Goal: Task Accomplishment & Management: Complete application form

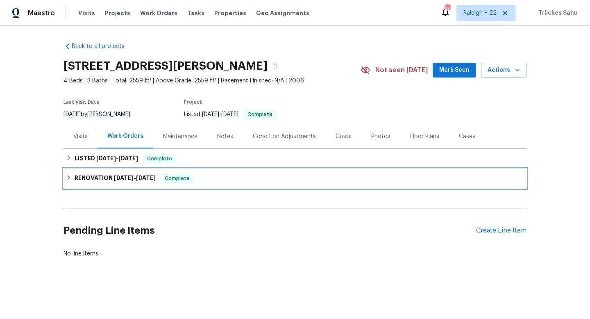
click at [68, 180] on icon at bounding box center [69, 178] width 6 height 6
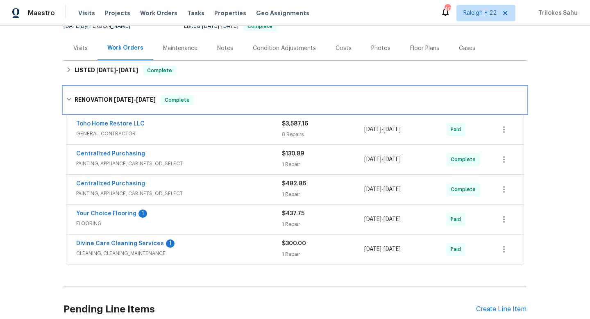
scroll to position [91, 0]
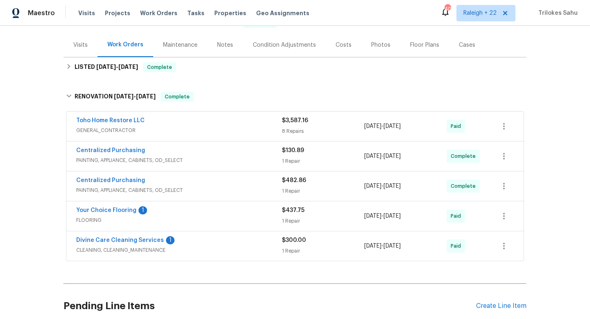
click at [105, 130] on span "GENERAL_CONTRACTOR" at bounding box center [179, 130] width 206 height 8
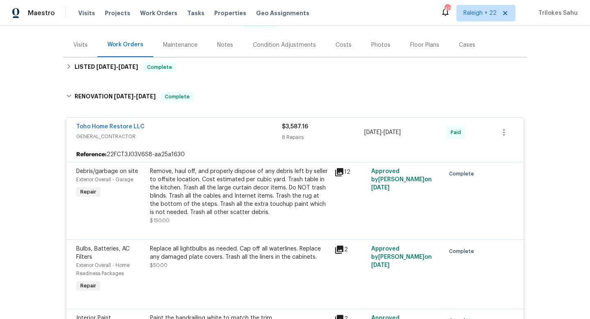
click at [241, 195] on div "Remove, haul off, and properly dispose of any debris left by seller to offsite …" at bounding box center [240, 191] width 180 height 49
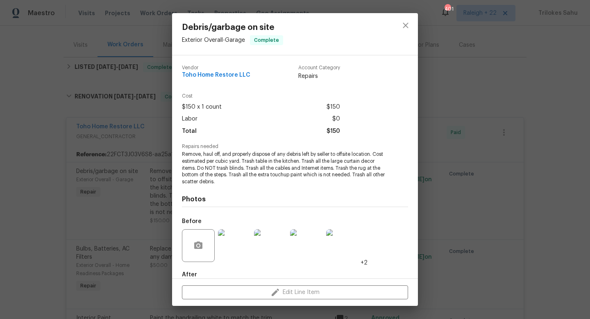
scroll to position [45, 0]
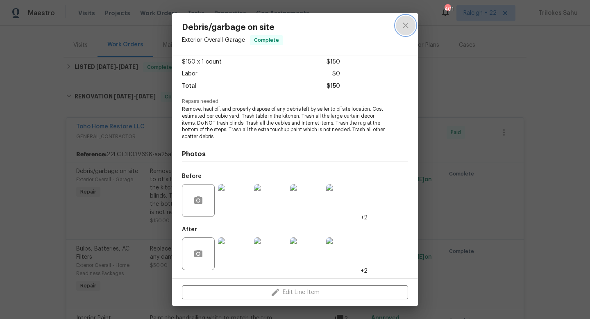
click at [406, 27] on icon "close" at bounding box center [406, 26] width 10 height 10
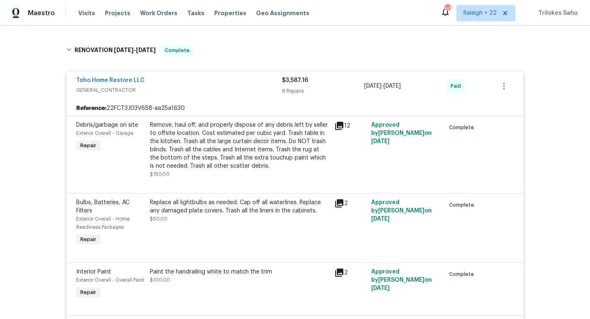
scroll to position [92, 0]
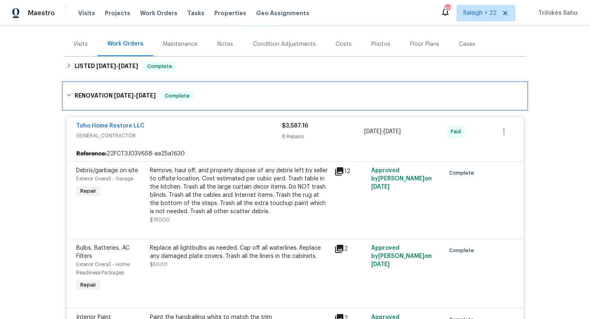
click at [66, 98] on div "RENOVATION [DATE] - [DATE] Complete" at bounding box center [295, 96] width 458 height 10
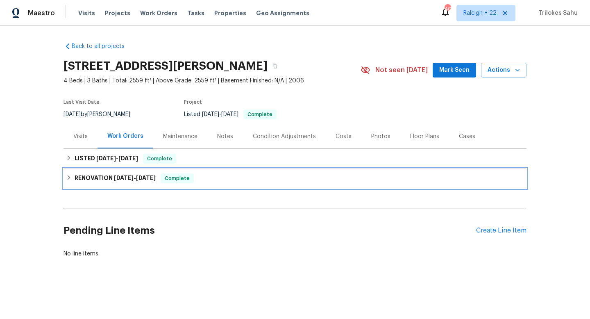
scroll to position [0, 0]
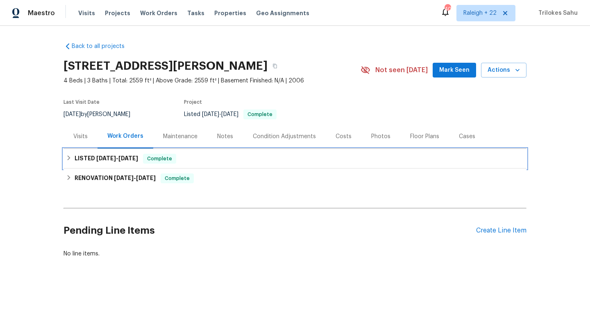
click at [70, 157] on icon at bounding box center [69, 158] width 6 height 6
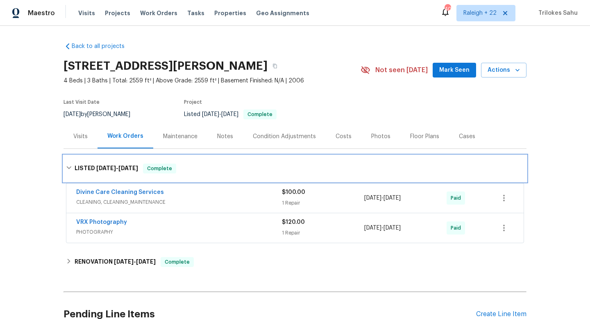
click at [68, 161] on div "LISTED [DATE] - [DATE] Complete" at bounding box center [295, 168] width 463 height 26
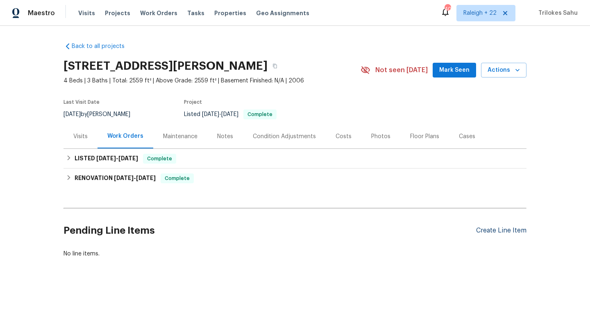
click at [488, 230] on div "Create Line Item" at bounding box center [501, 231] width 50 height 8
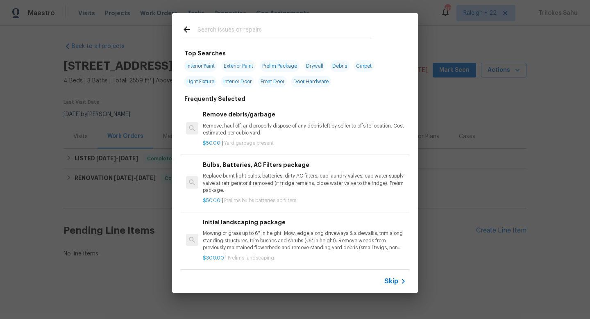
click at [392, 281] on span "Skip" at bounding box center [392, 281] width 14 height 8
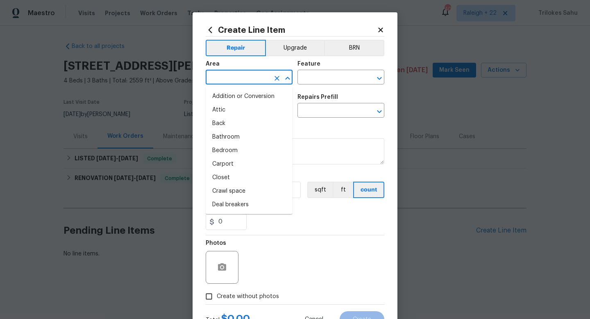
click at [251, 80] on input "text" at bounding box center [238, 78] width 64 height 13
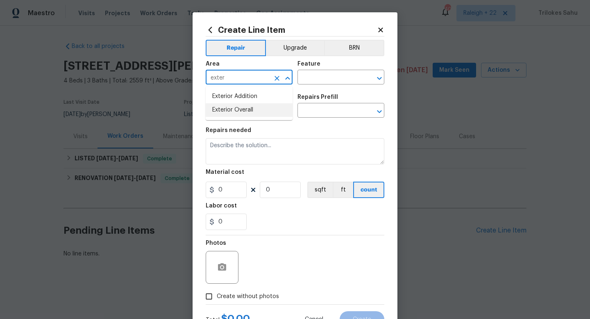
click at [231, 110] on li "Exterior Overall" at bounding box center [249, 110] width 87 height 14
type input "Exterior Overall"
click at [321, 87] on div "Area Exterior Overall ​ Feature ​" at bounding box center [295, 72] width 179 height 33
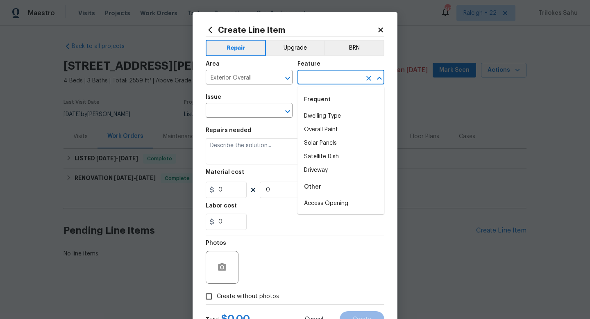
click at [318, 78] on input "text" at bounding box center [330, 78] width 64 height 13
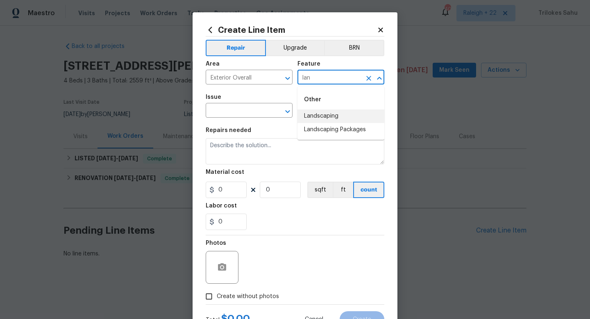
click at [317, 116] on li "Landscaping" at bounding box center [341, 116] width 87 height 14
type input "Landscaping"
click at [235, 110] on input "text" at bounding box center [238, 111] width 64 height 13
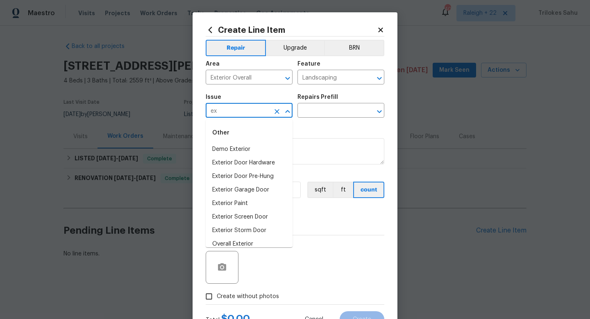
type input "e"
click at [346, 77] on input "Landscaping" at bounding box center [330, 78] width 64 height 13
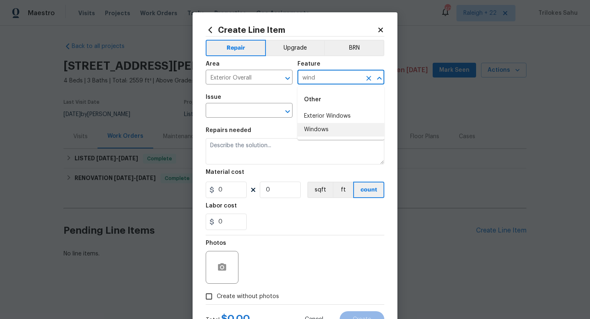
click at [338, 132] on li "Windows" at bounding box center [341, 130] width 87 height 14
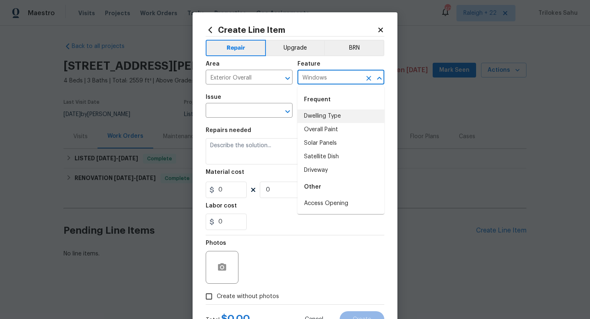
click at [343, 78] on input "Windows" at bounding box center [330, 78] width 64 height 13
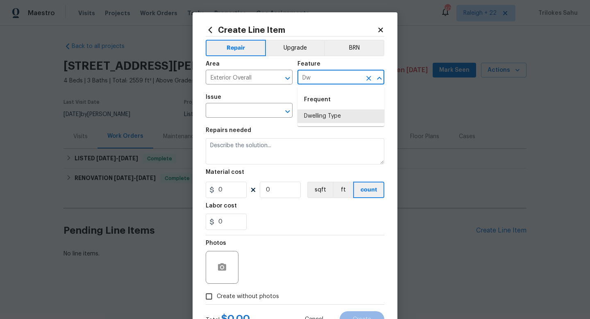
type input "D"
click at [322, 132] on li "Windows" at bounding box center [341, 130] width 87 height 14
type input "Windows"
click at [250, 108] on input "text" at bounding box center [238, 111] width 64 height 13
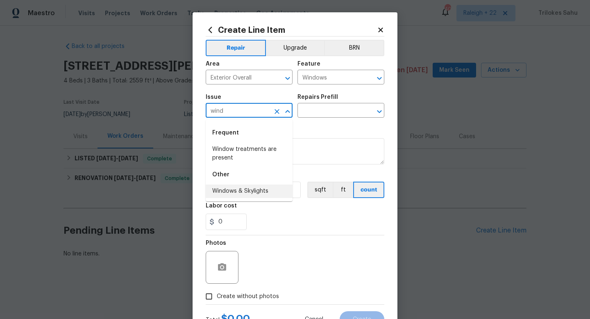
click at [228, 194] on li "Windows & Skylights" at bounding box center [249, 192] width 87 height 14
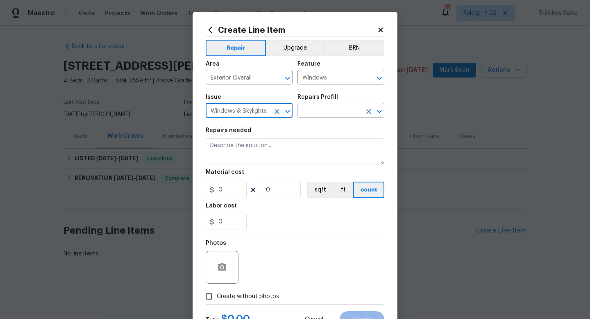
type input "Windows & Skylights"
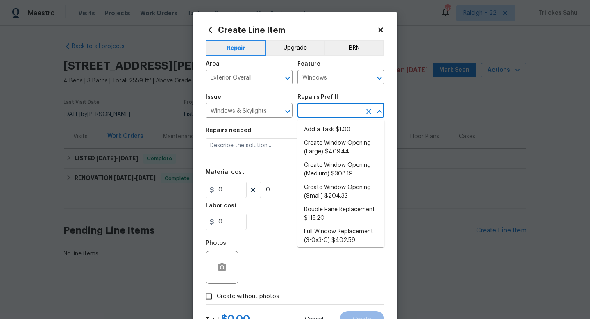
click at [336, 114] on input "text" at bounding box center [330, 111] width 64 height 13
click at [332, 128] on li "Add a Task $1.00" at bounding box center [341, 130] width 87 height 14
type input "Add a Task $1.00"
type textarea "HPM to detail"
type input "1"
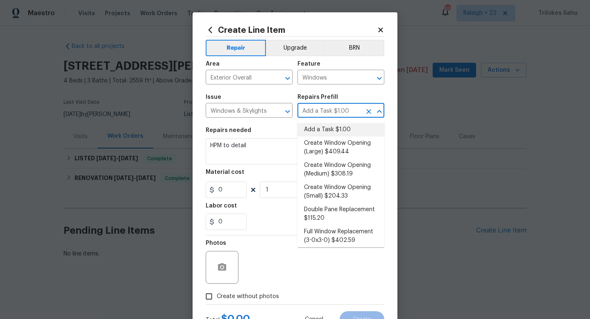
type input "1"
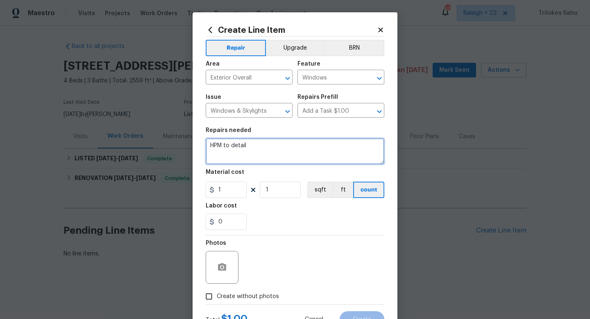
drag, startPoint x: 287, startPoint y: 149, endPoint x: 201, endPoint y: 145, distance: 87.0
click at [201, 145] on div "Create Line Item Repair Upgrade BRN Area Exterior Overall ​ Feature Windows ​ I…" at bounding box center [295, 176] width 205 height 328
click at [210, 146] on textarea "HOA-Violation" at bounding box center [295, 151] width 179 height 26
click at [255, 153] on textarea "#HOA-Violation" at bounding box center [295, 151] width 179 height 26
paste textarea "the screen on your window is in need repair or replacemen"
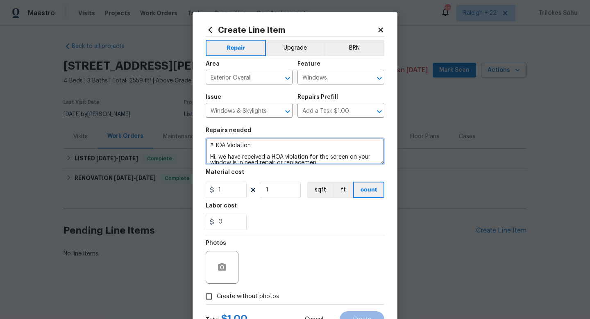
scroll to position [2, 0]
click at [313, 162] on textarea "#HOA-Violation Hi, we have received an HOA violation for the screen on your win…" at bounding box center [295, 151] width 179 height 26
click at [315, 162] on textarea "#HOA-Violation Hi, we have received an HOA violation for the screen on your win…" at bounding box center [295, 151] width 179 height 26
click at [351, 162] on textarea "#HOA-Violation Hi, we have received an HOA violation for the screen on your win…" at bounding box center [295, 151] width 179 height 26
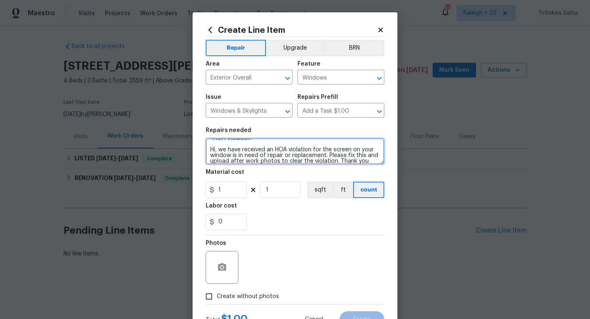
type textarea "#HOA-Violation Hi, we have received an HOA violation for the screen on your win…"
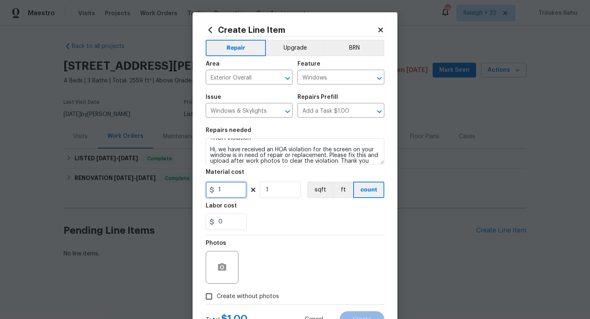
click at [235, 189] on input "1" at bounding box center [226, 190] width 41 height 16
type input "75"
click at [219, 269] on icon "button" at bounding box center [222, 266] width 8 height 7
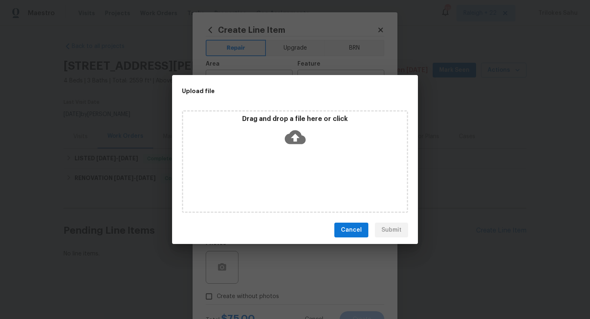
click at [296, 137] on icon at bounding box center [295, 137] width 21 height 21
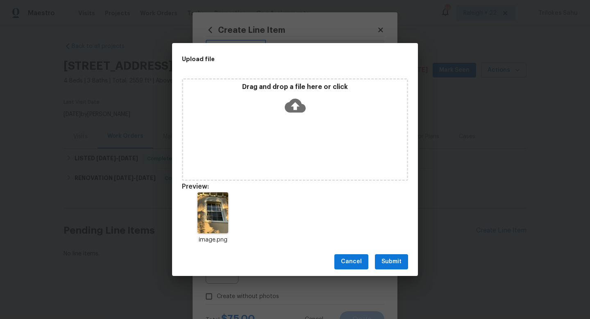
click at [395, 260] on span "Submit" at bounding box center [392, 262] width 20 height 10
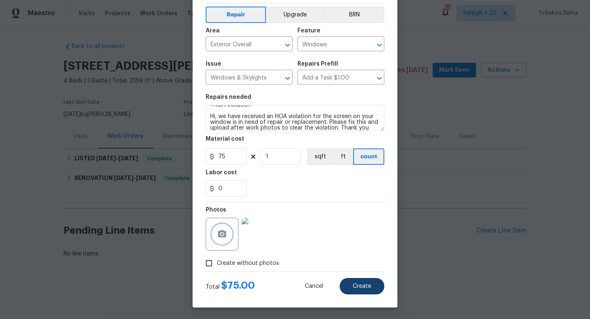
scroll to position [34, 0]
click at [349, 288] on button "Create" at bounding box center [362, 286] width 45 height 16
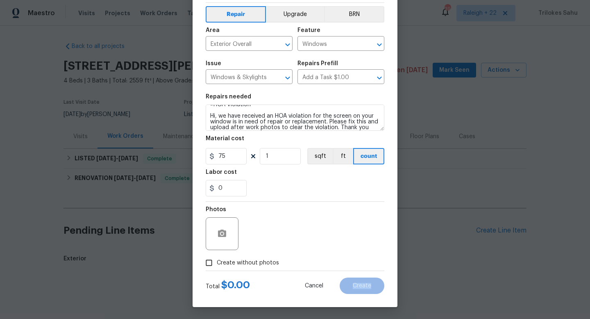
type input "0"
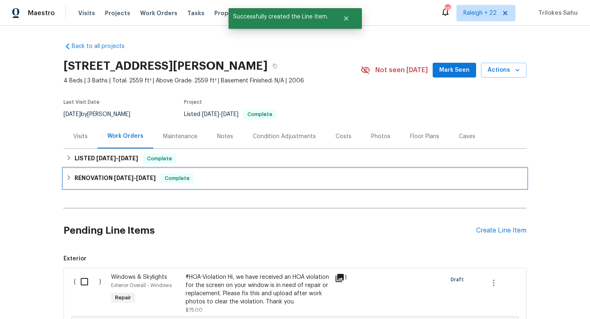
click at [66, 181] on div "RENOVATION [DATE] - [DATE] Complete" at bounding box center [295, 178] width 458 height 10
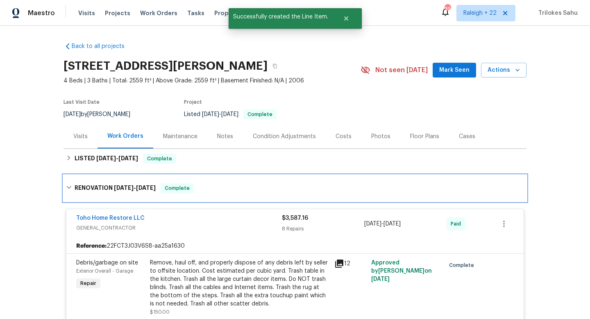
click at [67, 180] on div "RENOVATION [DATE] - [DATE] Complete" at bounding box center [295, 188] width 463 height 26
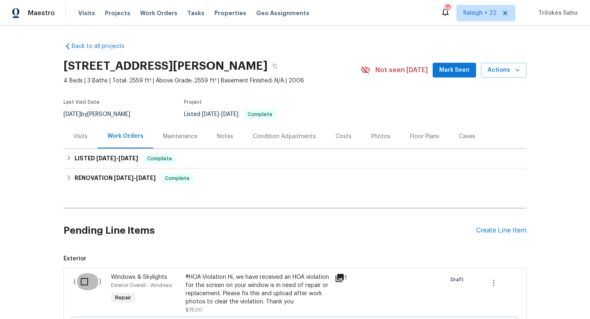
click at [82, 279] on input "checkbox" at bounding box center [87, 281] width 23 height 17
checkbox input "true"
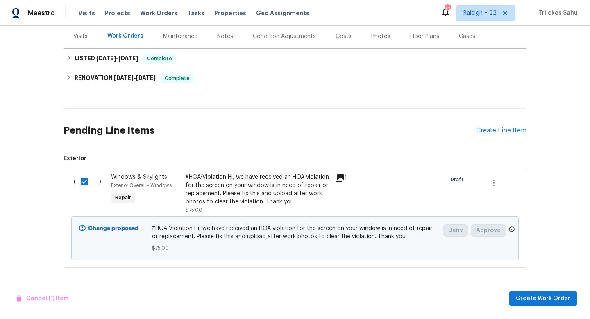
scroll to position [105, 0]
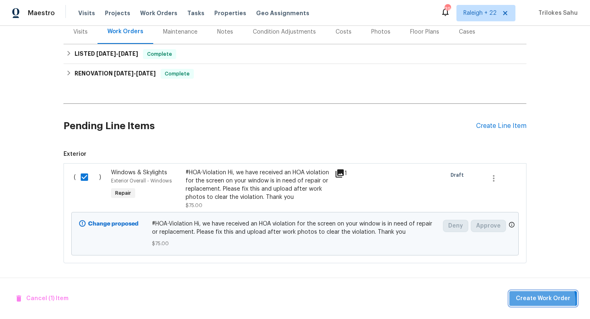
click at [538, 301] on span "Create Work Order" at bounding box center [543, 299] width 55 height 10
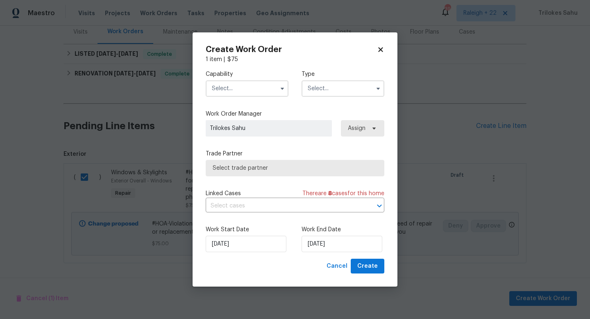
click at [258, 92] on input "text" at bounding box center [247, 88] width 83 height 16
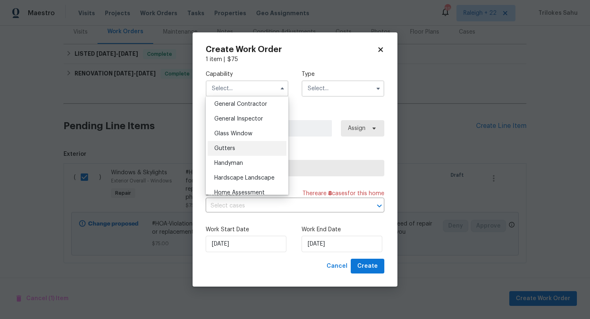
scroll to position [397, 0]
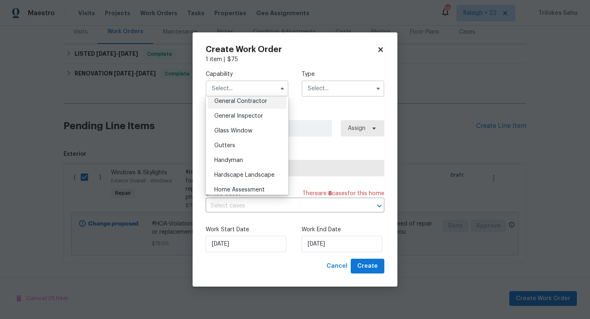
click at [248, 107] on div "General Contractor" at bounding box center [247, 101] width 79 height 15
type input "General Contractor"
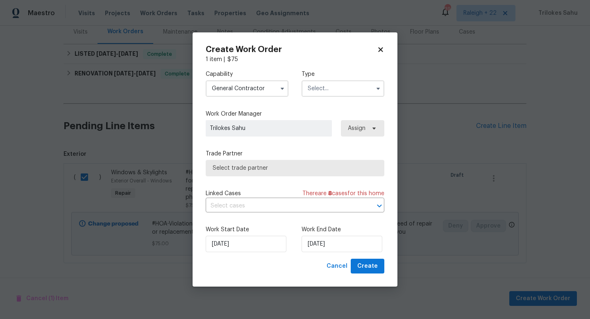
click at [341, 85] on input "text" at bounding box center [343, 88] width 83 height 16
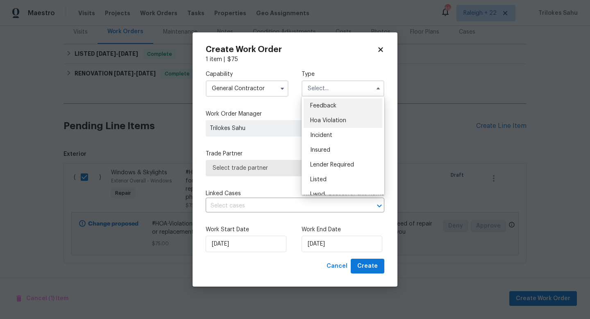
click at [314, 115] on div "Hoa Violation" at bounding box center [343, 120] width 79 height 15
type input "Hoa Violation"
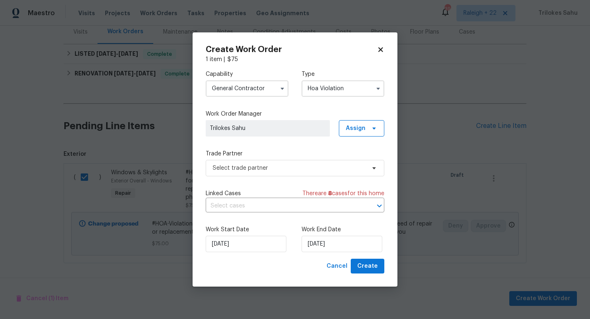
click at [290, 125] on span "Trilokes Sahu" at bounding box center [268, 128] width 116 height 8
click at [266, 166] on span "Select trade partner" at bounding box center [289, 168] width 153 height 8
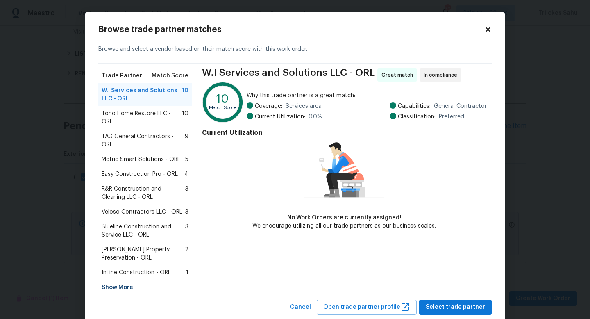
click at [163, 117] on span "Toho Home Restore LLC - ORL" at bounding box center [142, 117] width 80 height 16
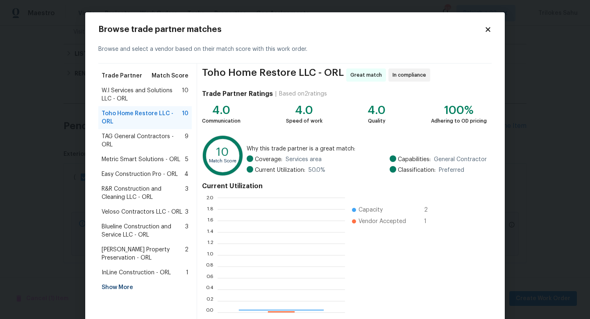
scroll to position [115, 128]
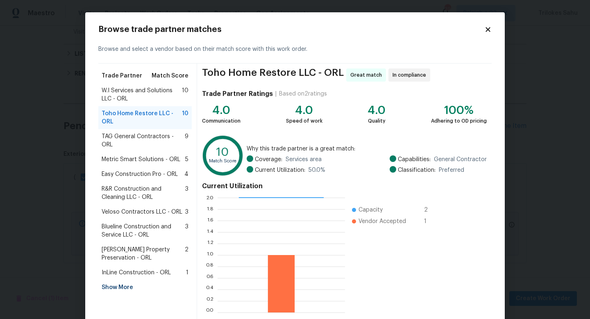
click at [155, 103] on span "W.I Services and Solutions LLC - ORL" at bounding box center [142, 95] width 80 height 16
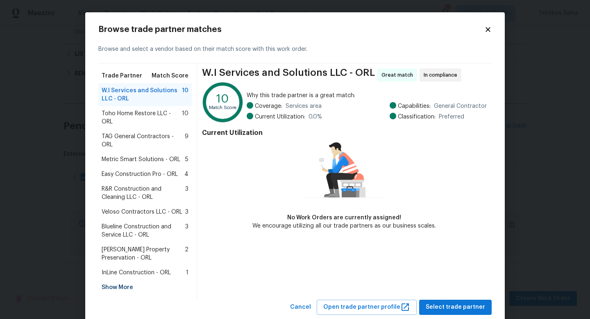
click at [155, 114] on span "Toho Home Restore LLC - ORL" at bounding box center [142, 117] width 80 height 16
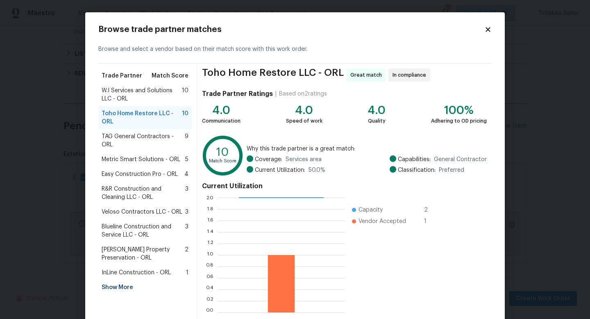
scroll to position [43, 0]
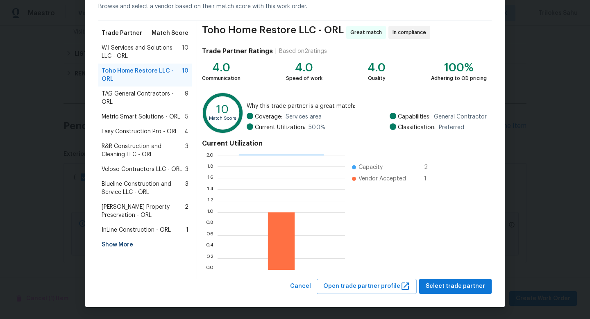
click at [159, 56] on span "W.I Services and Solutions LLC - ORL" at bounding box center [142, 52] width 80 height 16
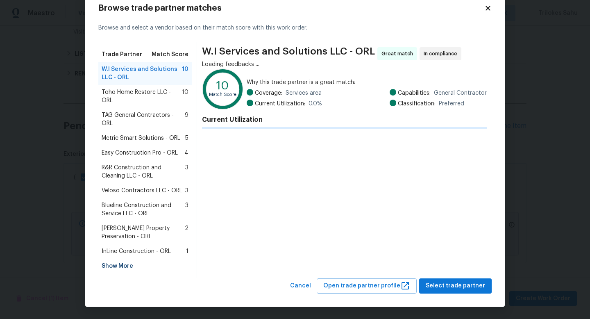
scroll to position [13, 0]
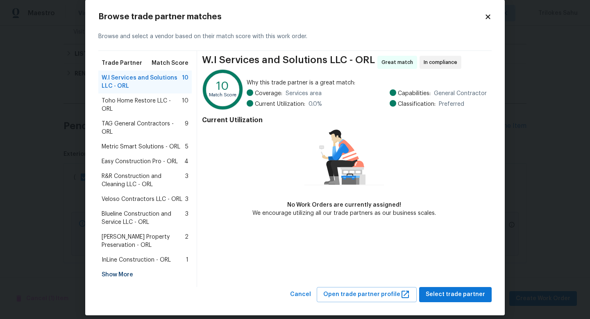
click at [163, 101] on span "Toho Home Restore LLC - ORL" at bounding box center [142, 105] width 80 height 16
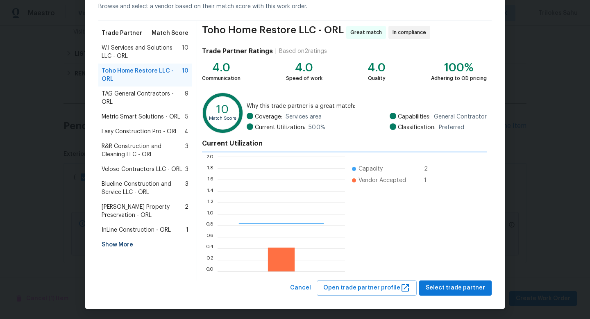
scroll to position [115, 128]
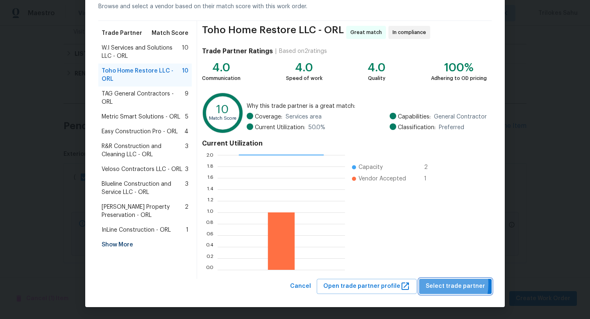
click at [432, 284] on span "Select trade partner" at bounding box center [455, 286] width 59 height 10
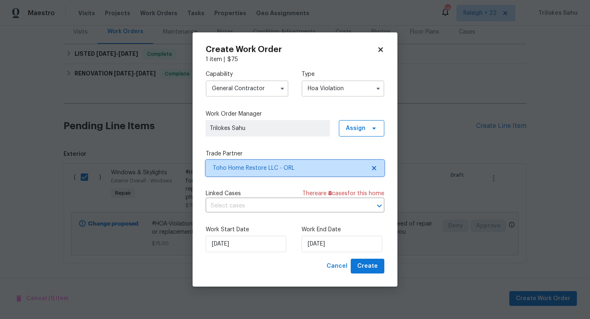
scroll to position [0, 0]
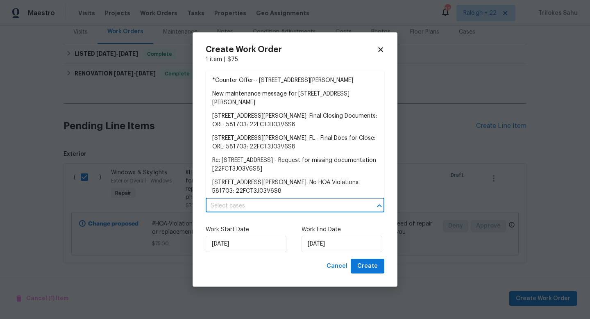
click at [325, 203] on input "text" at bounding box center [284, 206] width 156 height 13
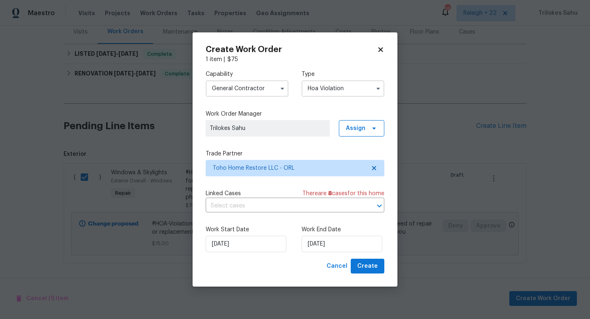
click at [278, 215] on div "Capability General Contractor Type Hoa Violation Work Order Manager Trilokes Sa…" at bounding box center [295, 161] width 179 height 195
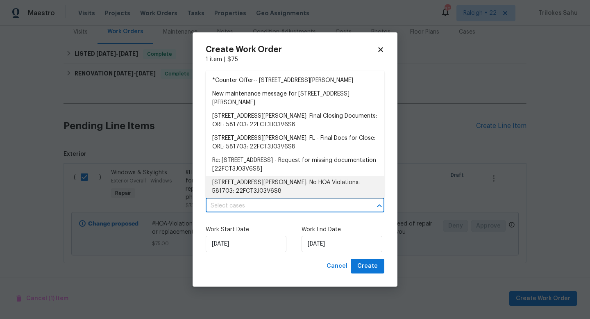
click at [267, 201] on input "text" at bounding box center [284, 206] width 156 height 13
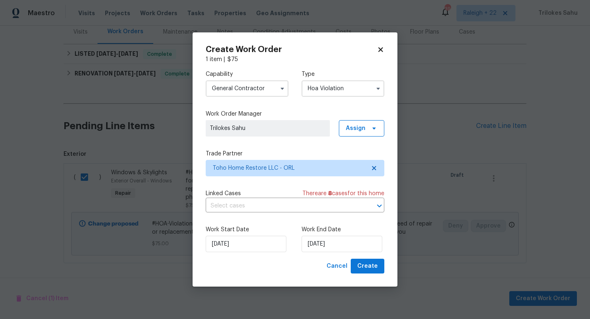
click at [301, 223] on div "Work Start Date [DATE] Work End Date [DATE]" at bounding box center [295, 239] width 179 height 40
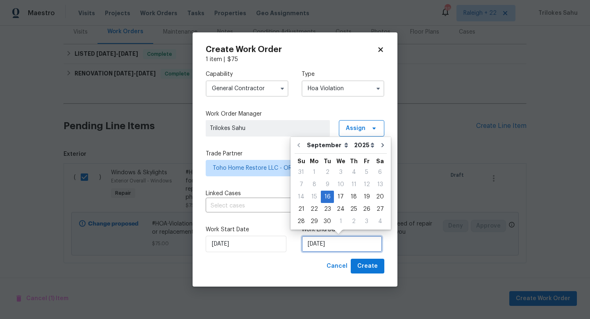
click at [326, 244] on input "[DATE]" at bounding box center [342, 244] width 81 height 16
click at [341, 196] on div "17" at bounding box center [341, 196] width 14 height 11
type input "[DATE]"
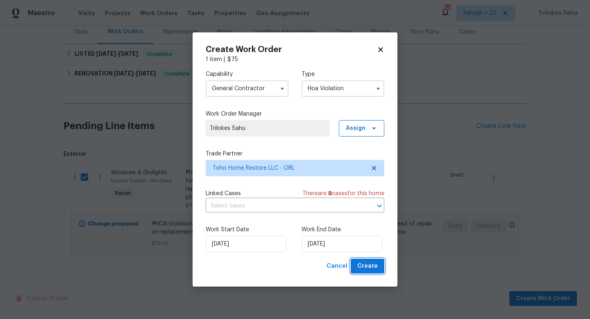
click at [361, 265] on span "Create" at bounding box center [368, 266] width 21 height 10
checkbox input "false"
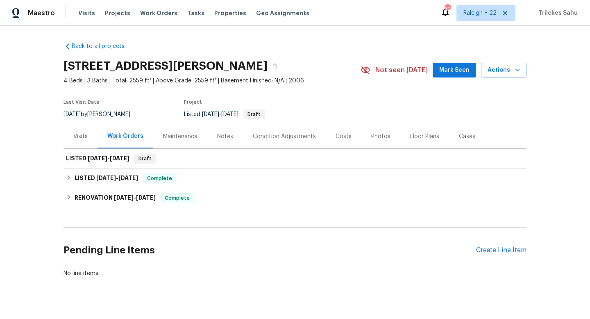
scroll to position [14, 0]
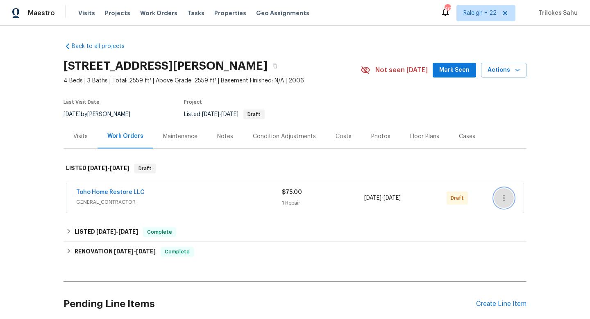
click at [505, 195] on icon "button" at bounding box center [504, 198] width 10 height 10
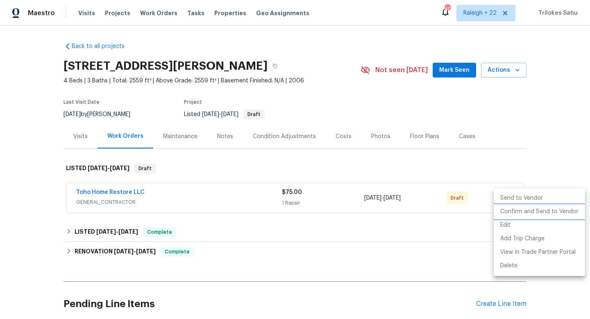
click at [507, 212] on li "Confirm and Send to Vendor" at bounding box center [539, 212] width 91 height 14
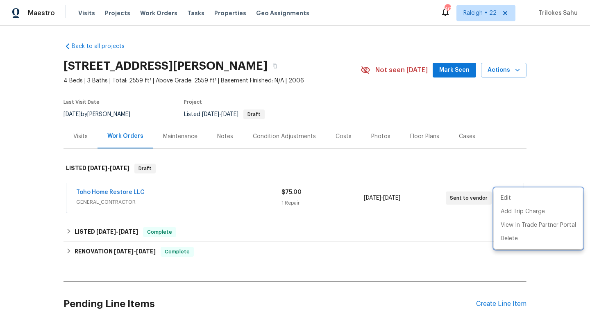
drag, startPoint x: 146, startPoint y: 192, endPoint x: 65, endPoint y: 190, distance: 81.2
click at [65, 190] on div at bounding box center [295, 159] width 590 height 319
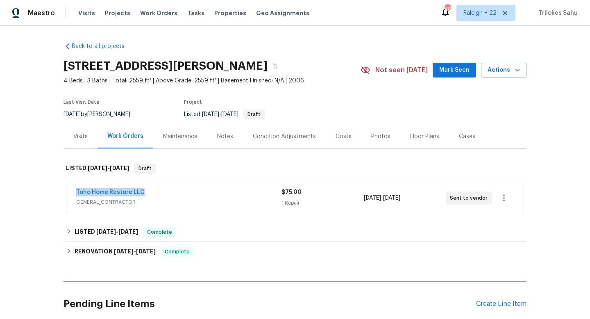
drag, startPoint x: 72, startPoint y: 191, endPoint x: 147, endPoint y: 189, distance: 74.6
click at [147, 189] on div "Toho Home Restore LLC GENERAL_CONTRACTOR $75.00 1 Repair 9/16/2025 - 9/17/2025 …" at bounding box center [295, 198] width 458 height 30
copy link "Toho Home Restore LLC"
click at [223, 217] on div "Back to all projects 84 Camino Real Blvd, Howey In The Hills, FL 34737 4 Beds |…" at bounding box center [295, 187] width 463 height 302
